Goal: Task Accomplishment & Management: Manage account settings

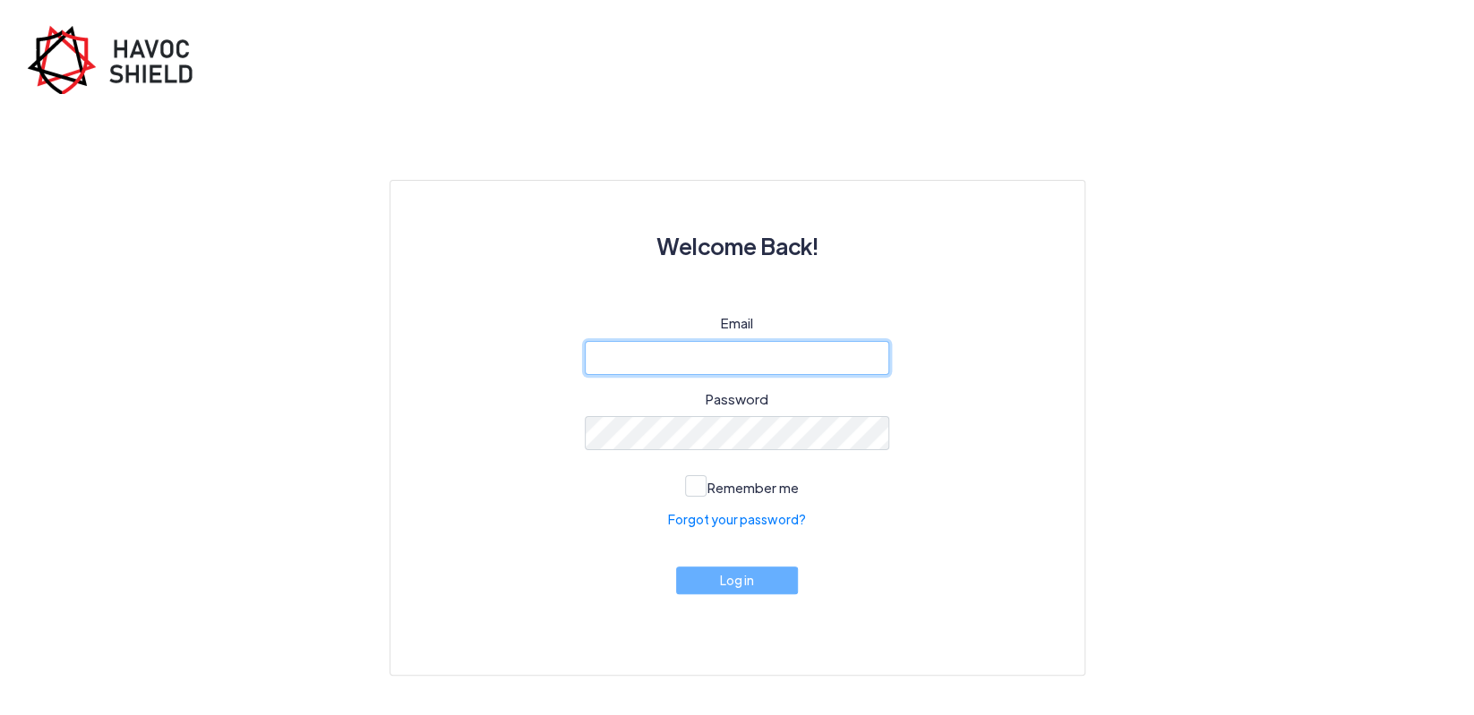
click at [667, 355] on input "email" at bounding box center [737, 358] width 304 height 34
type input "[PERSON_NAME][EMAIL_ADDRESS][DOMAIN_NAME]"
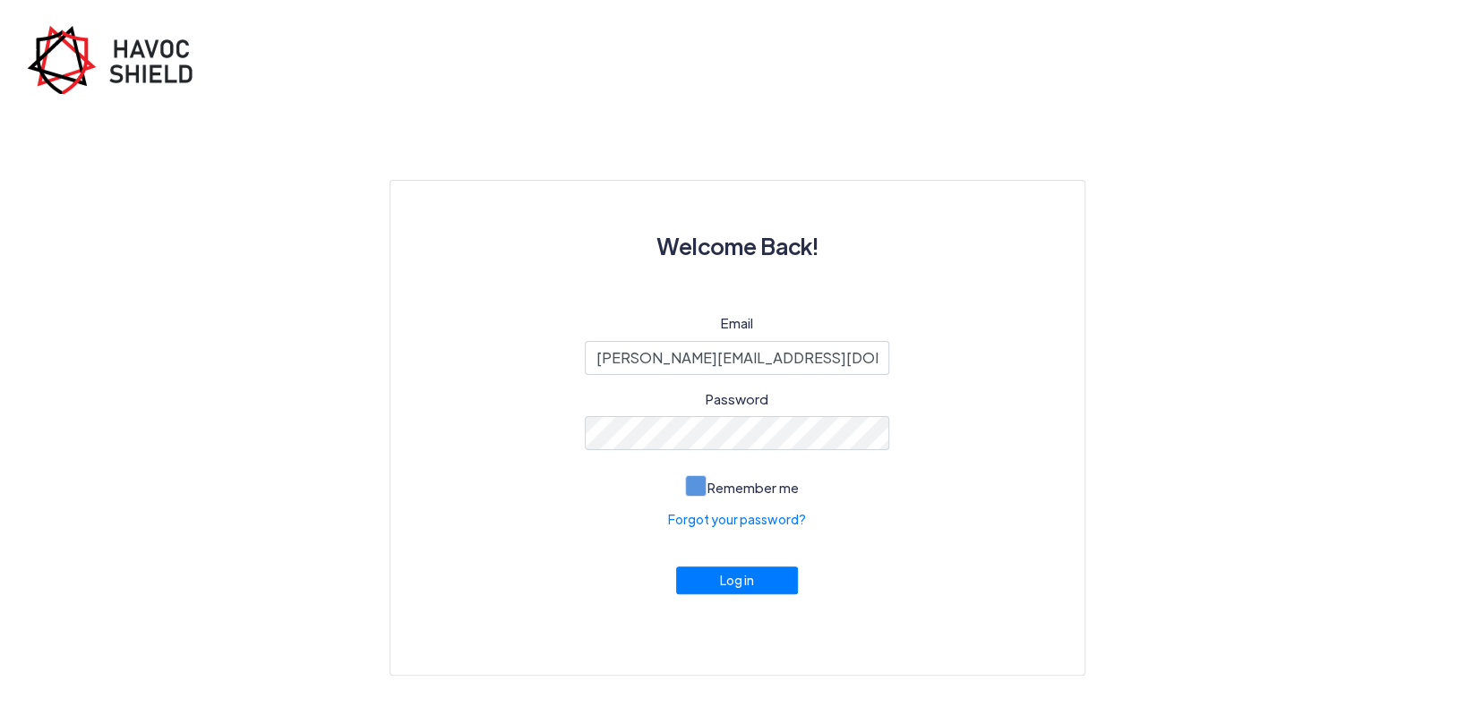
click at [689, 491] on span at bounding box center [695, 485] width 21 height 21
click at [0, 0] on input "Remember me" at bounding box center [0, 0] width 0 height 0
click at [735, 589] on button "Log in" at bounding box center [737, 576] width 122 height 28
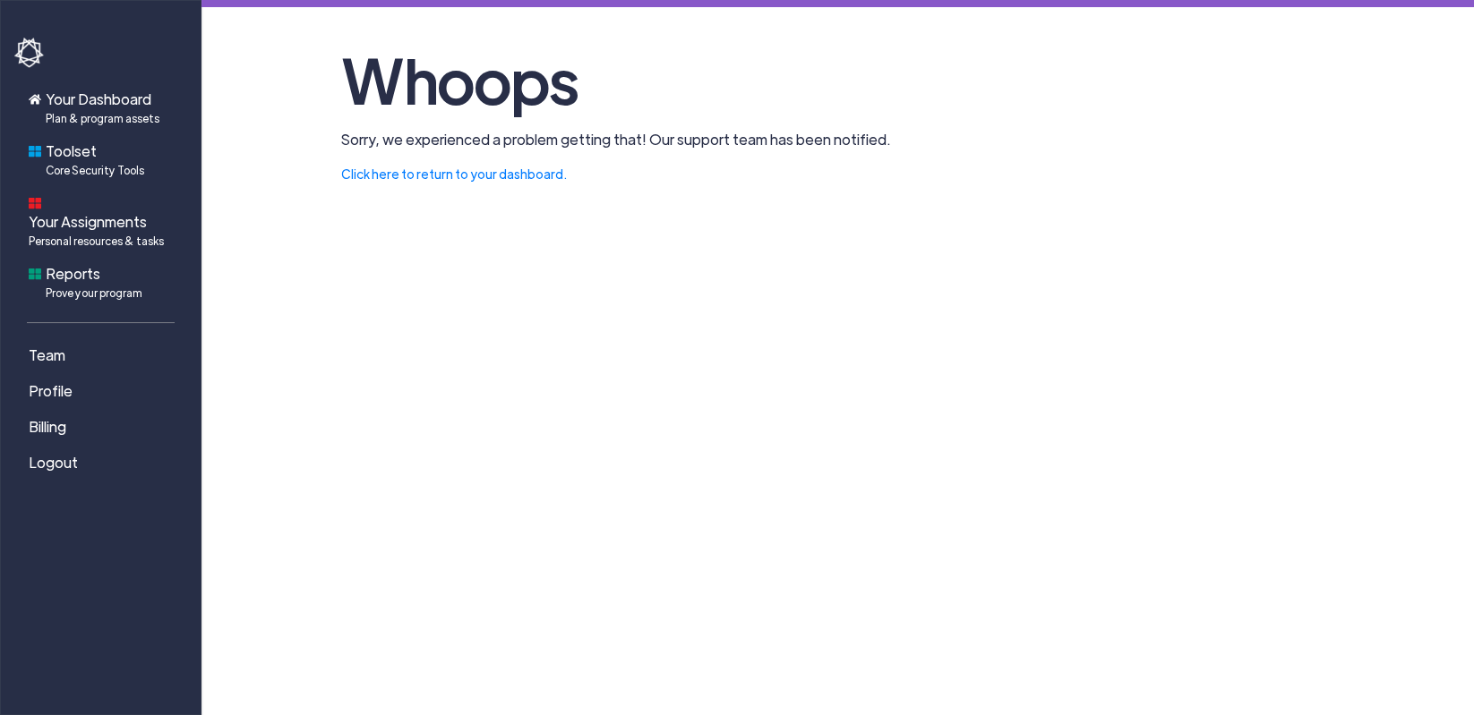
drag, startPoint x: 312, startPoint y: 52, endPoint x: 947, endPoint y: 178, distance: 648.0
click at [947, 178] on main "Whoops Sorry, we experienced a problem getting that! Our support team has been …" at bounding box center [837, 92] width 1272 height 184
copy section "Whoops Sorry, we experienced a problem getting that! Our support team has been …"
click at [88, 285] on span "Prove your program" at bounding box center [94, 293] width 97 height 16
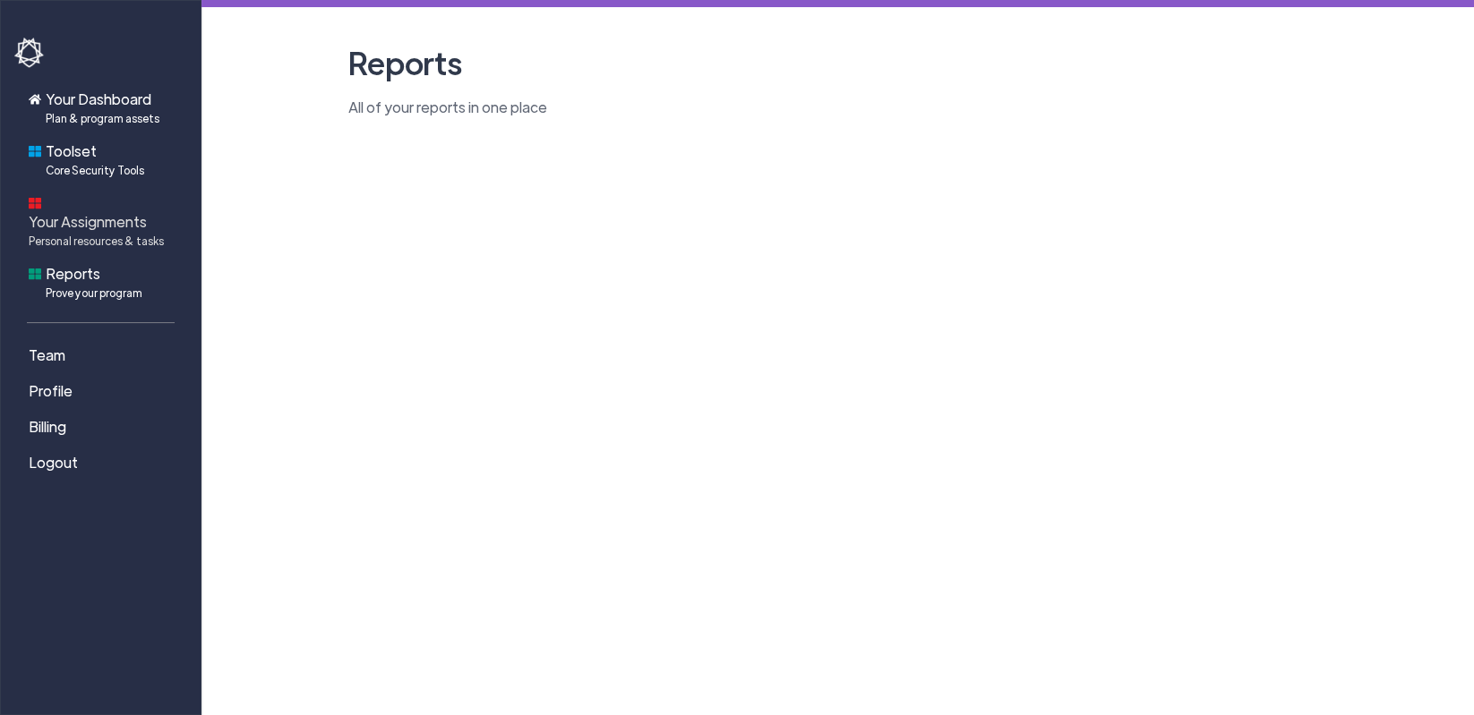
click at [78, 233] on span "Personal resources & tasks" at bounding box center [96, 241] width 135 height 16
